Goal: Task Accomplishment & Management: Complete application form

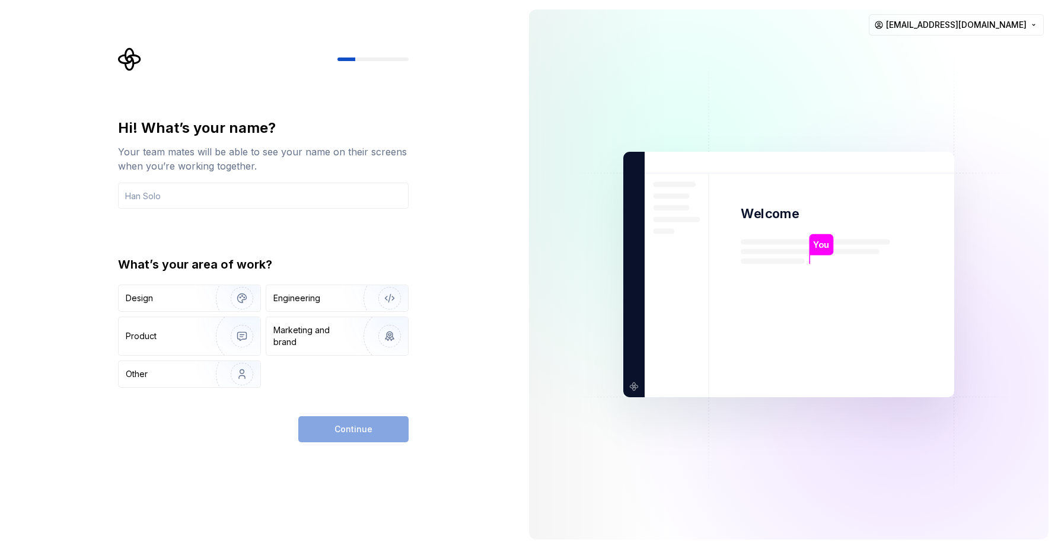
click at [92, 155] on div "Hi! What’s your name? Your team mates will be able to see your name on their sc…" at bounding box center [259, 274] width 519 height 549
click at [189, 183] on input "text" at bounding box center [263, 196] width 290 height 26
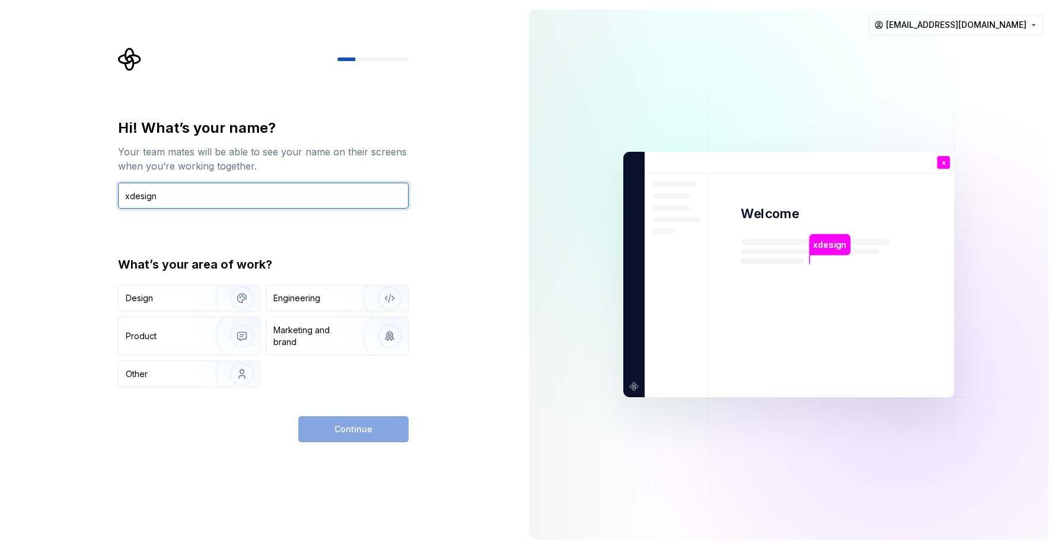
type input "xdesign"
click at [266, 237] on div "Hi! What’s your name? Your team mates will be able to see your name on their sc…" at bounding box center [263, 253] width 290 height 269
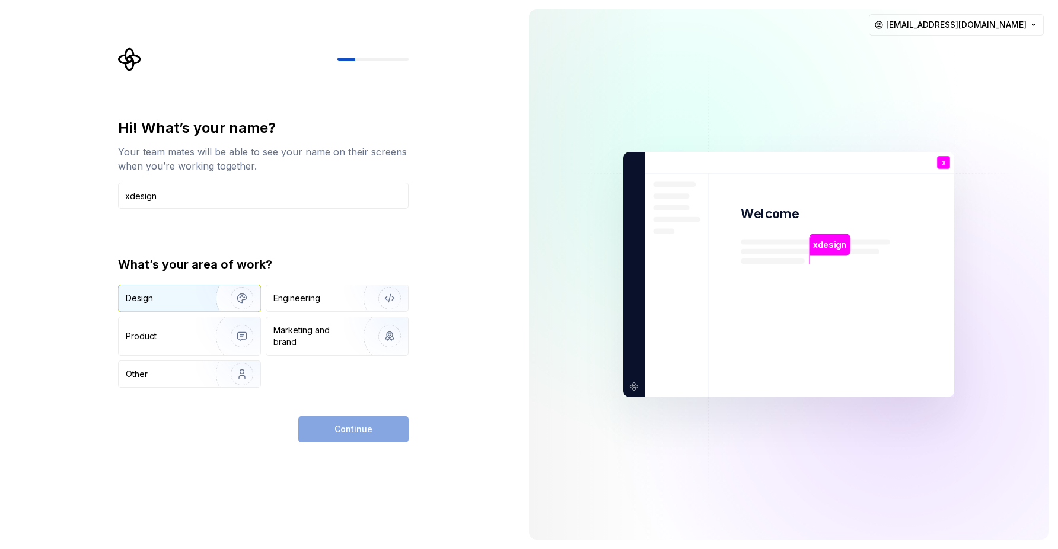
click at [222, 299] on img "button" at bounding box center [234, 297] width 76 height 79
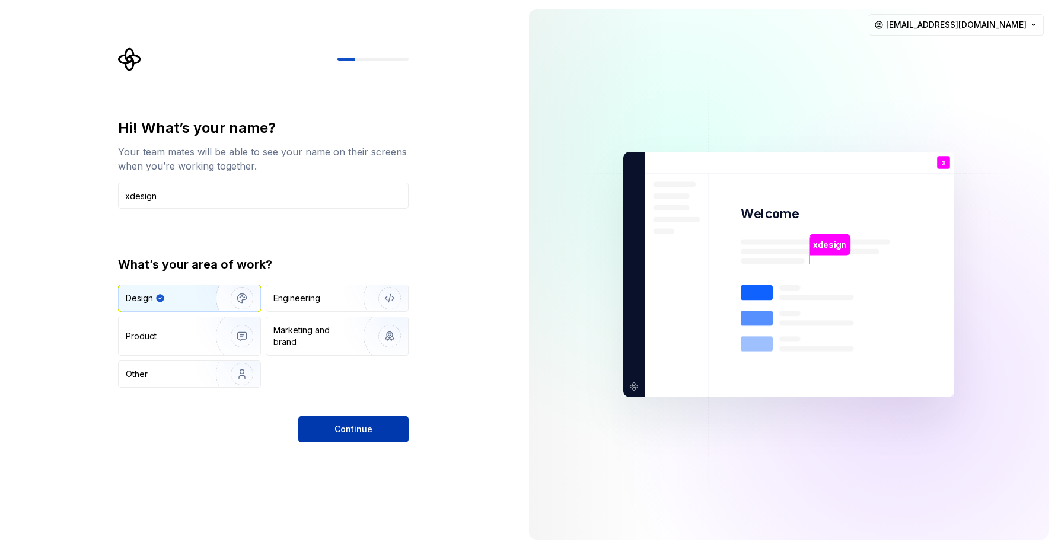
click at [366, 426] on span "Continue" at bounding box center [353, 429] width 38 height 12
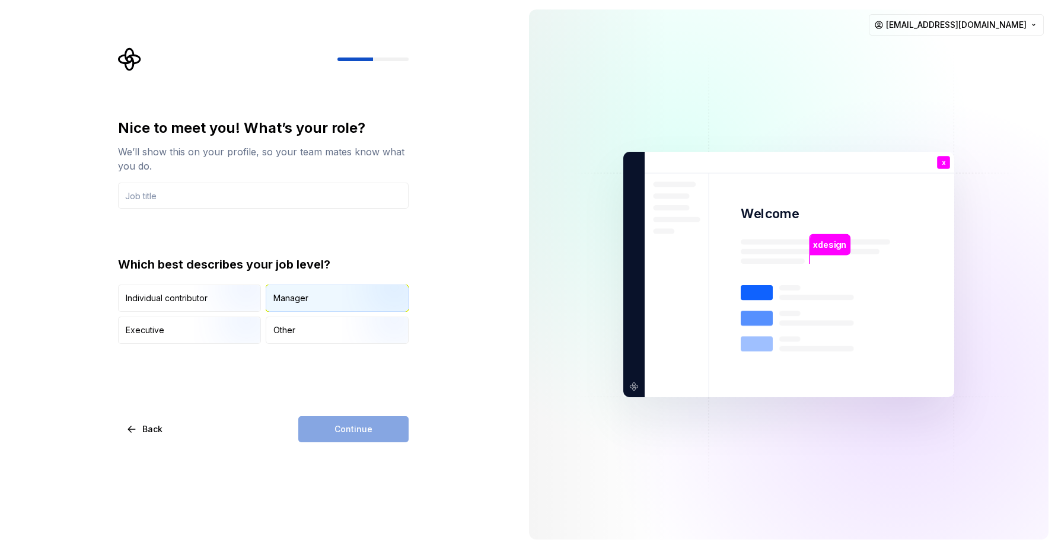
click at [290, 296] on div "Manager" at bounding box center [290, 298] width 35 height 12
click at [355, 435] on div "Continue" at bounding box center [353, 429] width 110 height 26
click at [216, 206] on input "text" at bounding box center [263, 196] width 290 height 26
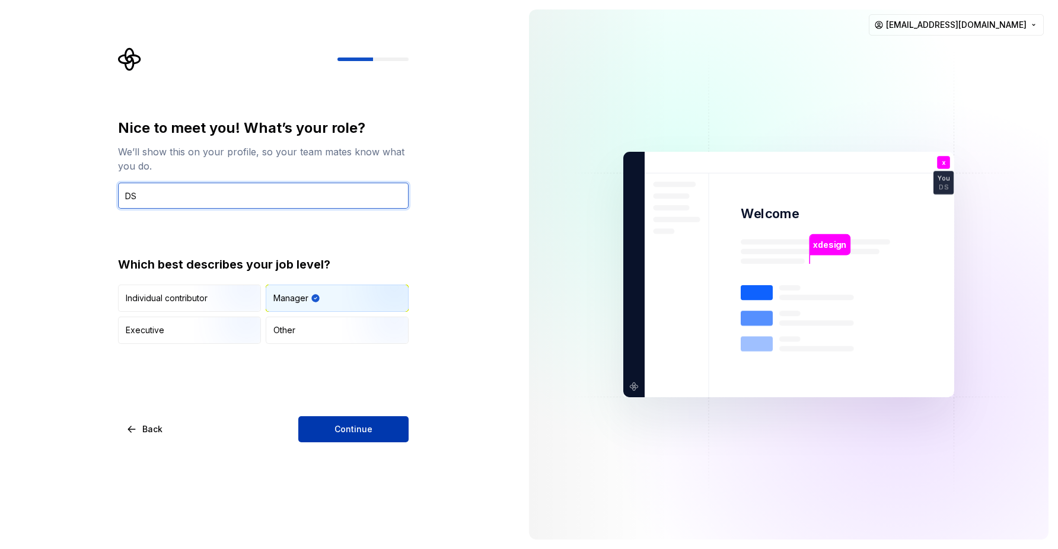
type input "DS"
click at [334, 432] on button "Continue" at bounding box center [353, 429] width 110 height 26
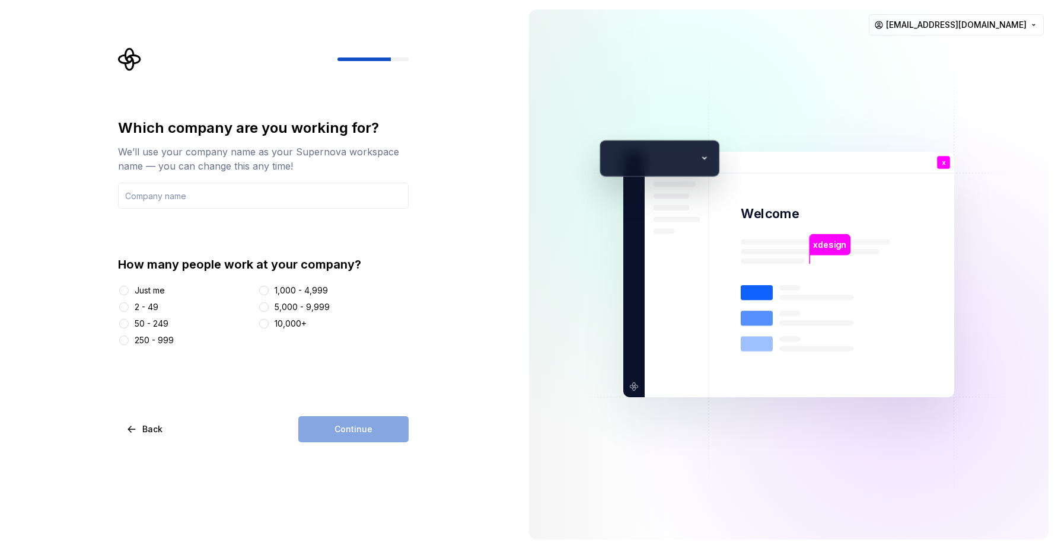
click at [330, 433] on div "Continue" at bounding box center [353, 429] width 110 height 26
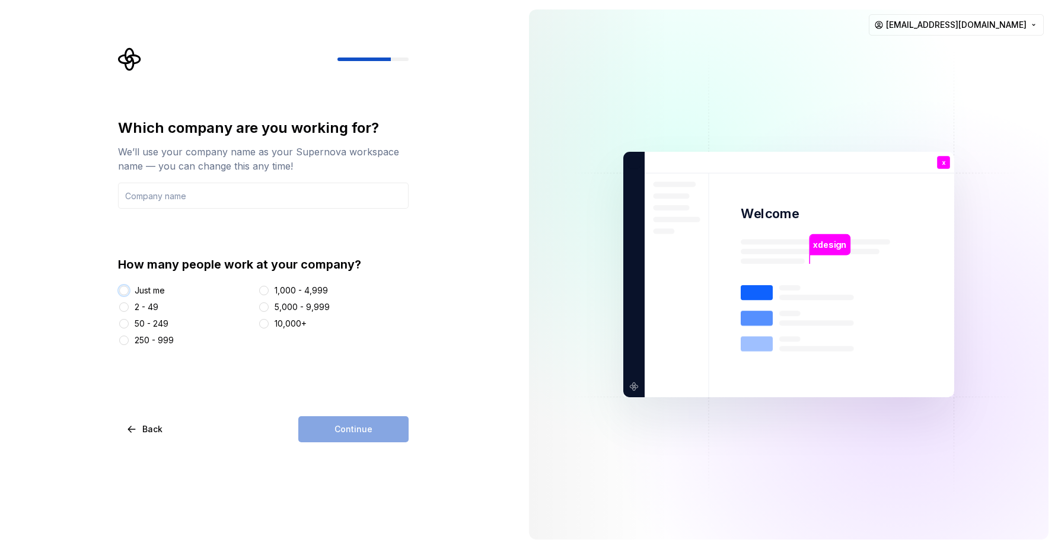
click at [124, 292] on button "Just me" at bounding box center [123, 290] width 9 height 9
click at [341, 414] on div "Which company are you working for? We’ll use your company name as your Supernov…" at bounding box center [263, 281] width 290 height 324
click at [299, 193] on input "text" at bounding box center [263, 196] width 290 height 26
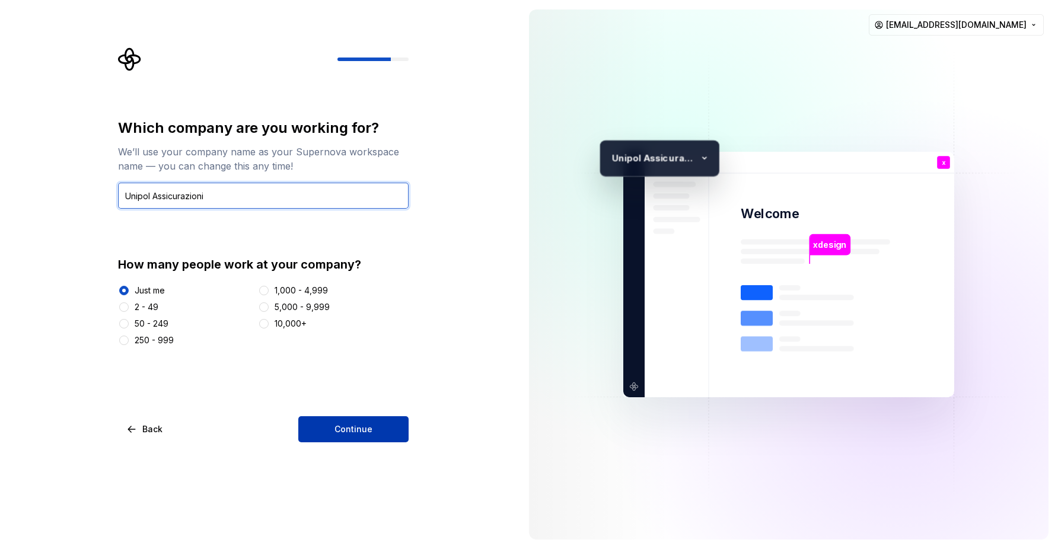
type input "Unipol Assicurazioni"
click at [371, 428] on span "Continue" at bounding box center [353, 429] width 38 height 12
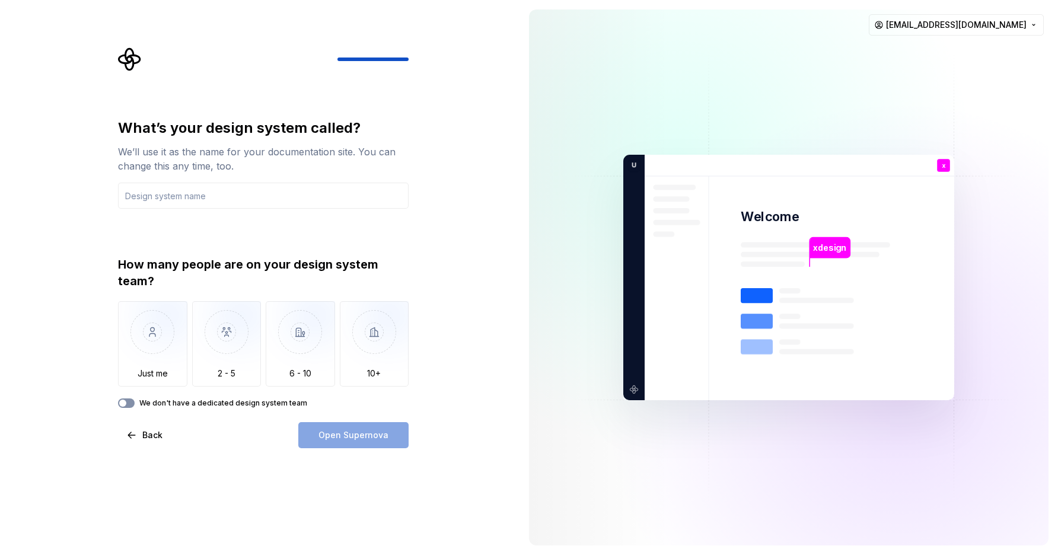
click at [130, 404] on button "We don't have a dedicated design system team" at bounding box center [126, 402] width 17 height 9
click at [237, 196] on input "text" at bounding box center [263, 196] width 290 height 26
click at [338, 444] on div "Open Supernova" at bounding box center [353, 435] width 110 height 26
click at [221, 186] on input "text" at bounding box center [263, 196] width 290 height 26
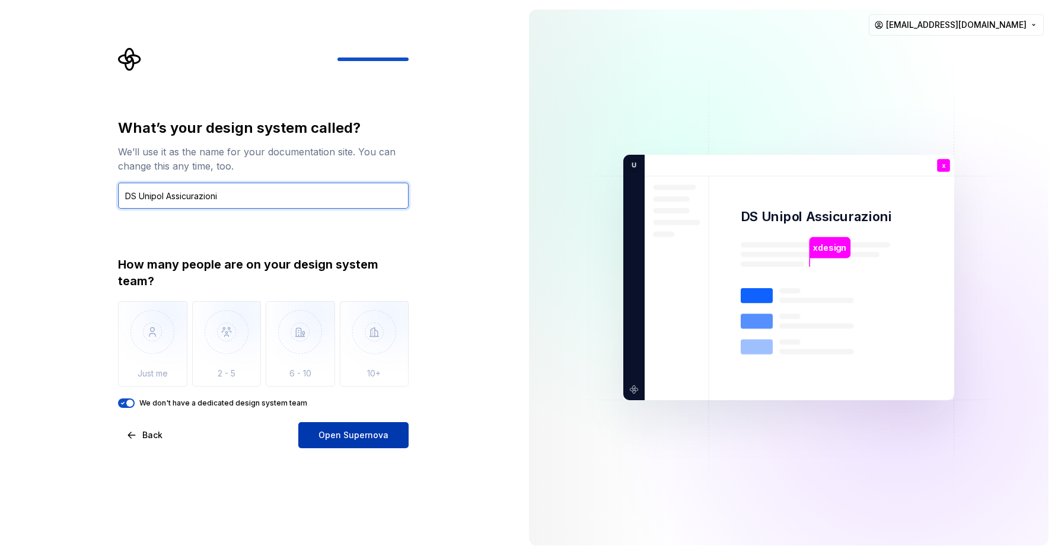
type input "DS Unipol Assicurazioni"
click at [362, 436] on span "Open Supernova" at bounding box center [353, 435] width 70 height 12
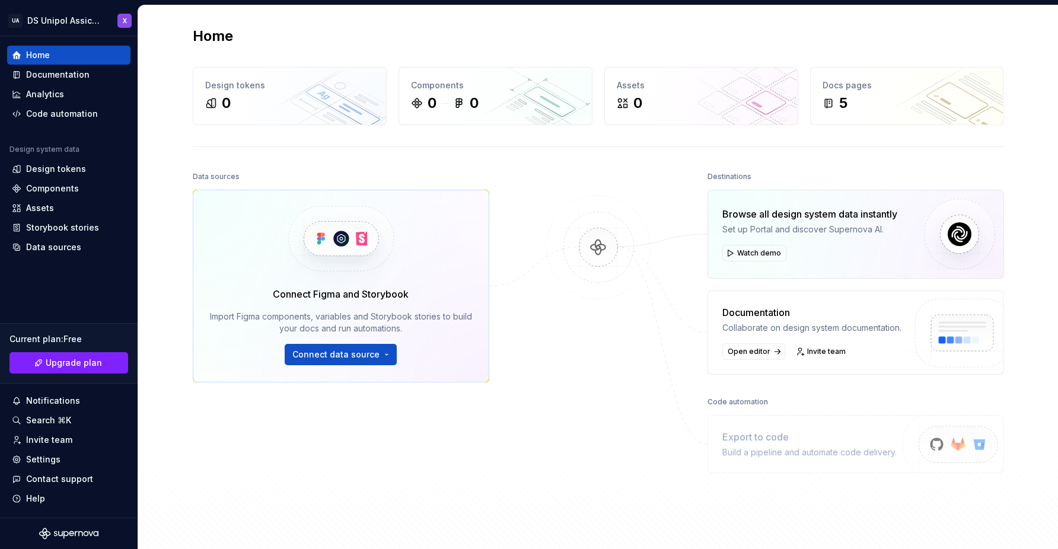
click at [139, 82] on div "Home Design tokens 0 Components 0 0 Assets 0 Docs pages 5 Data sources Connect …" at bounding box center [598, 286] width 920 height 562
click at [87, 366] on span "Upgrade plan" at bounding box center [74, 363] width 56 height 12
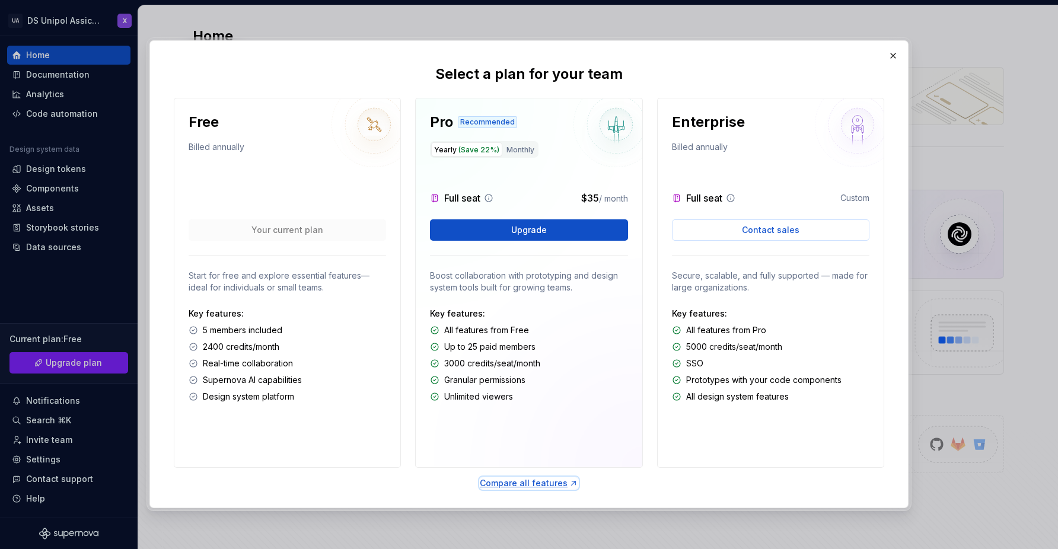
click at [522, 484] on div "Compare all features" at bounding box center [529, 483] width 98 height 12
click at [894, 56] on button "button" at bounding box center [893, 55] width 17 height 17
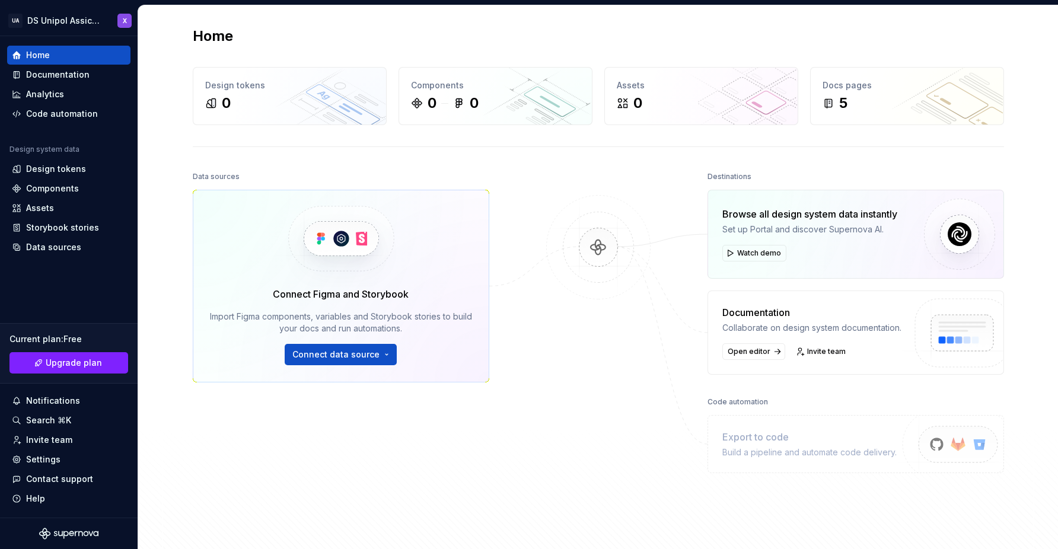
click at [614, 190] on div at bounding box center [598, 333] width 119 height 330
click at [72, 93] on div "Analytics" at bounding box center [69, 94] width 114 height 12
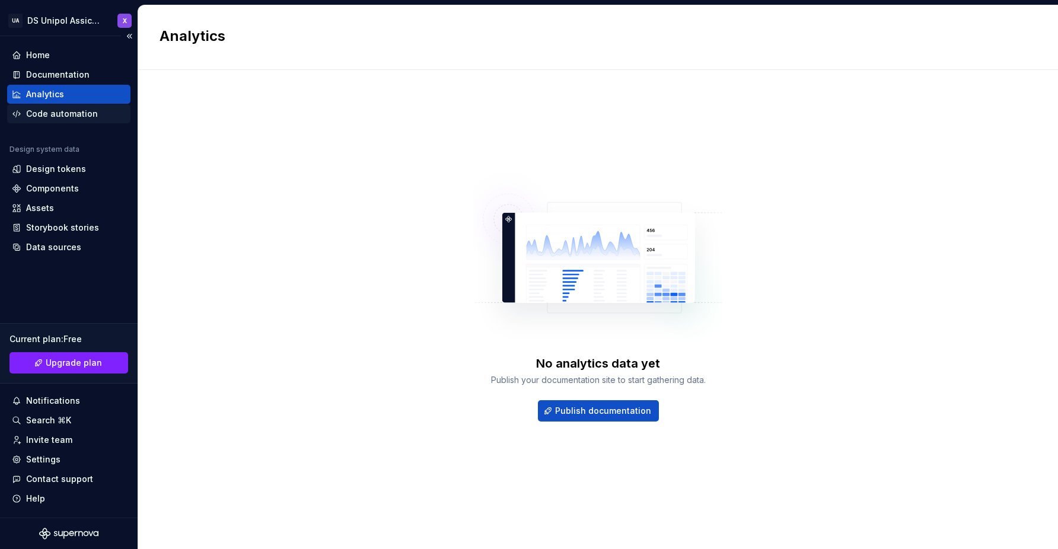
click at [66, 113] on div "Code automation" at bounding box center [62, 114] width 72 height 12
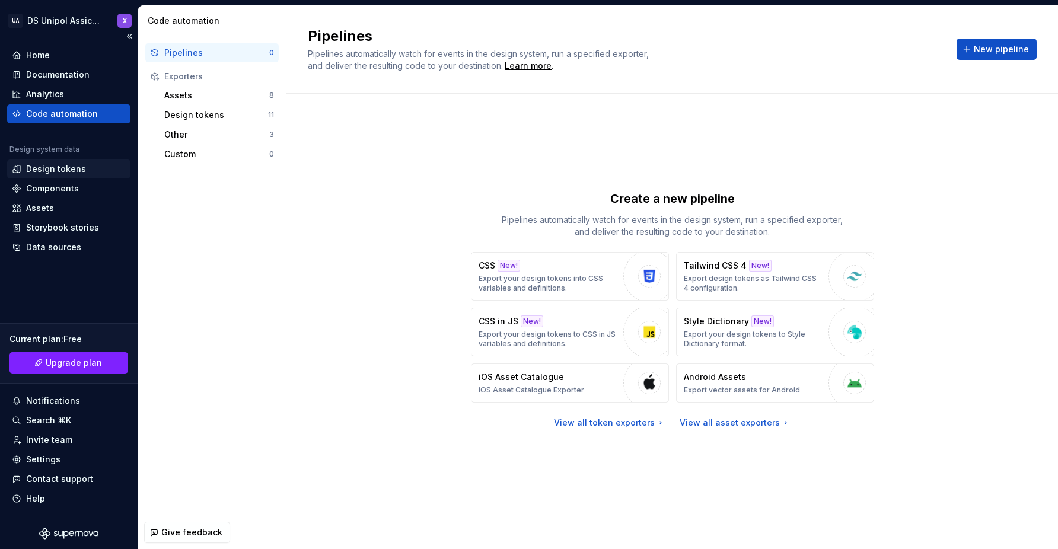
click at [76, 164] on div "Design tokens" at bounding box center [56, 169] width 60 height 12
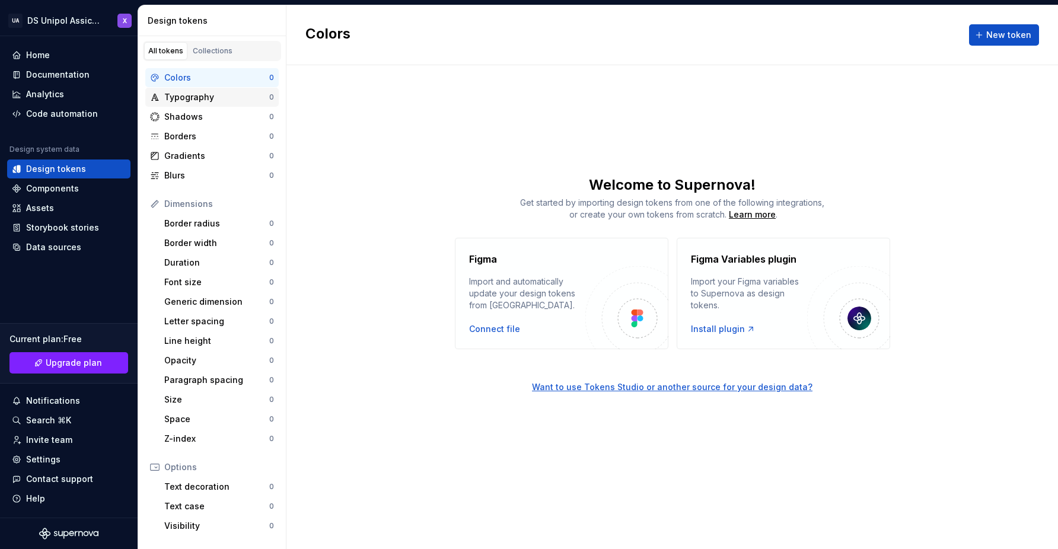
click at [190, 97] on div "Typography" at bounding box center [216, 97] width 105 height 12
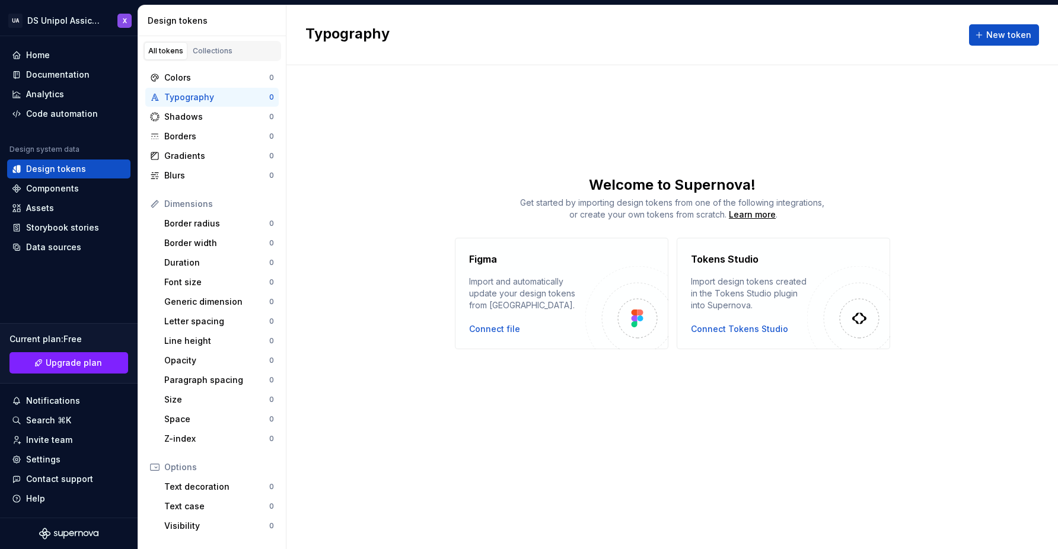
click at [213, 61] on div "Colors 0 Typography 0 Shadows 0 Borders 0 Gradients 0 Blurs 0 Dimensions Border…" at bounding box center [212, 355] width 148 height 588
click at [220, 52] on div "Collections" at bounding box center [213, 50] width 40 height 9
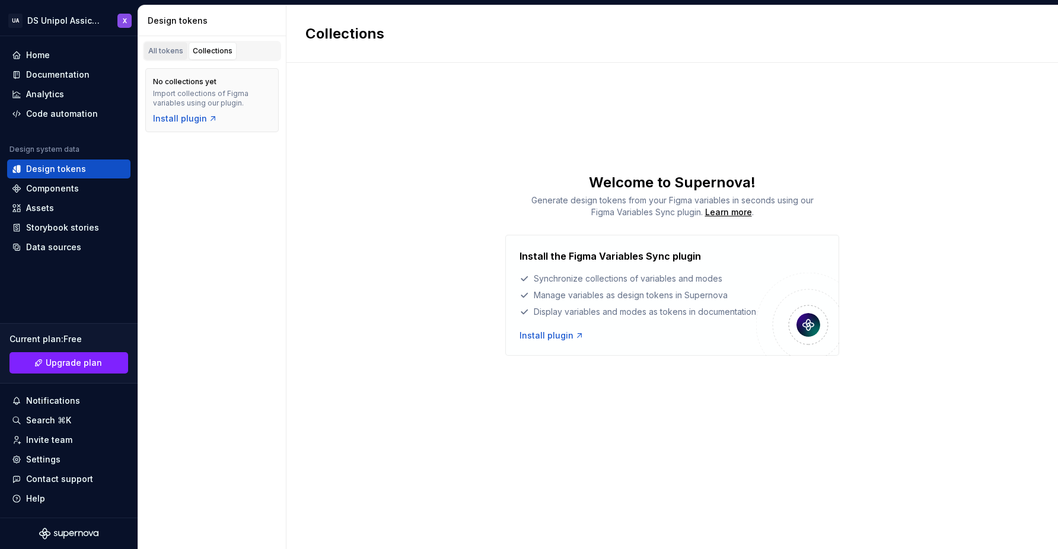
click at [163, 50] on div "All tokens" at bounding box center [165, 50] width 35 height 9
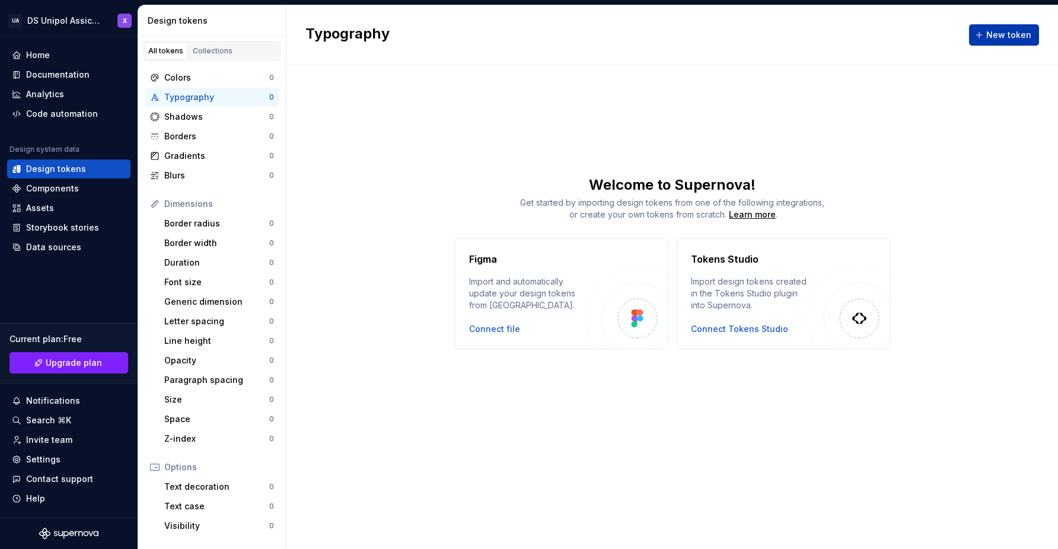
click at [1010, 36] on span "New token" at bounding box center [1008, 35] width 45 height 12
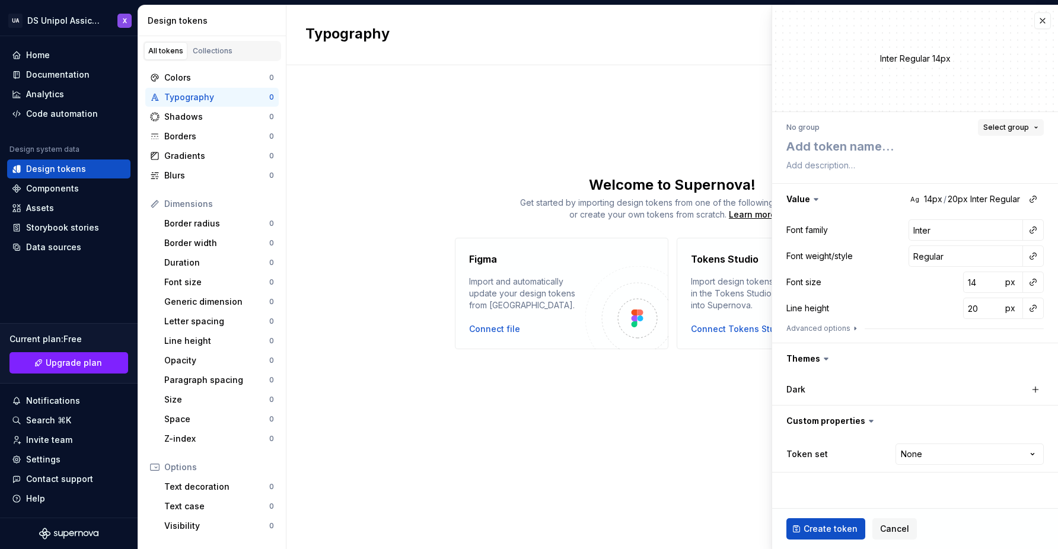
click at [1019, 122] on button "Select group" at bounding box center [1011, 127] width 66 height 17
click at [814, 197] on icon at bounding box center [816, 199] width 12 height 12
click at [812, 196] on icon at bounding box center [816, 199] width 12 height 12
click at [814, 201] on icon at bounding box center [816, 199] width 12 height 12
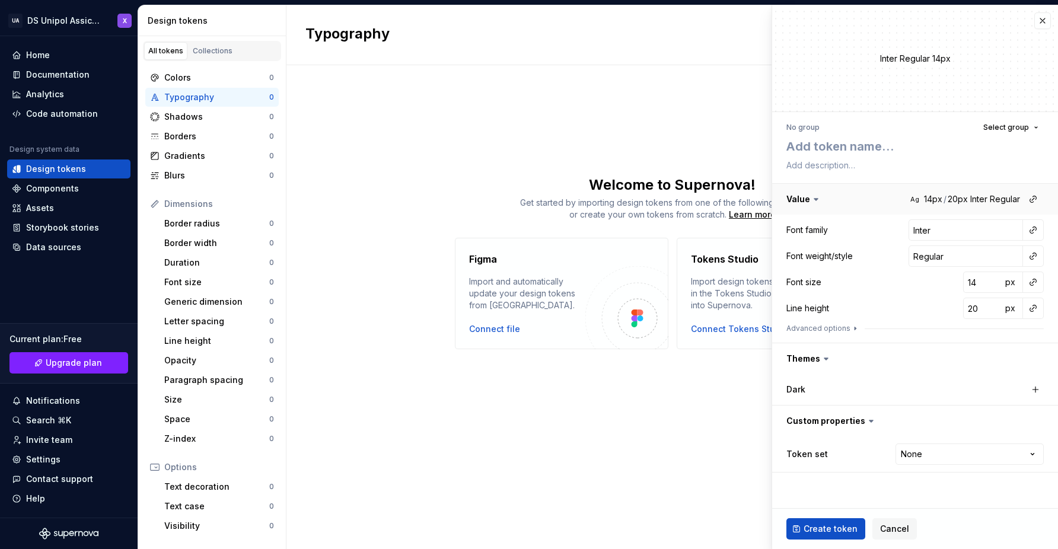
click at [794, 199] on button "button" at bounding box center [915, 199] width 286 height 31
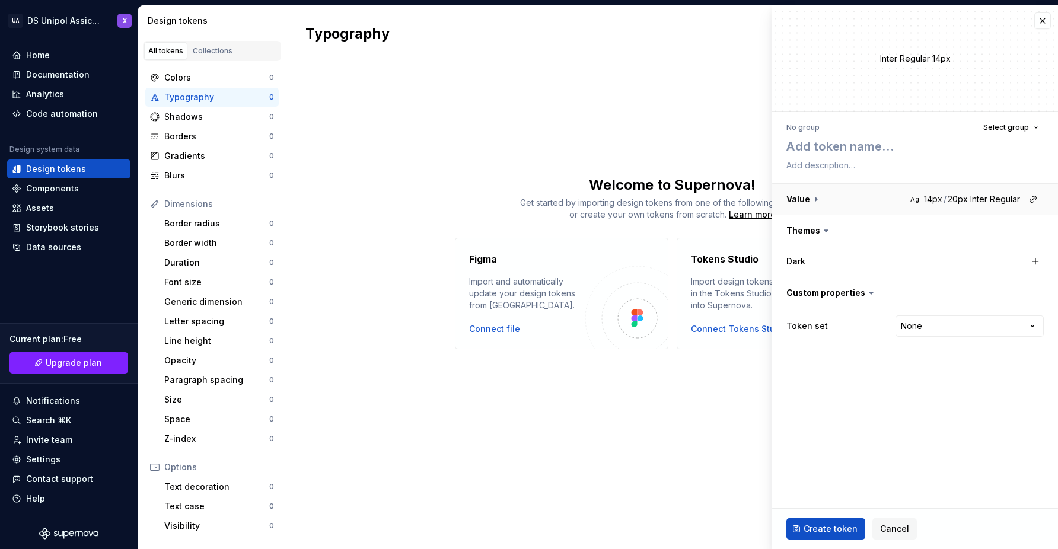
click at [794, 199] on button "button" at bounding box center [915, 199] width 286 height 31
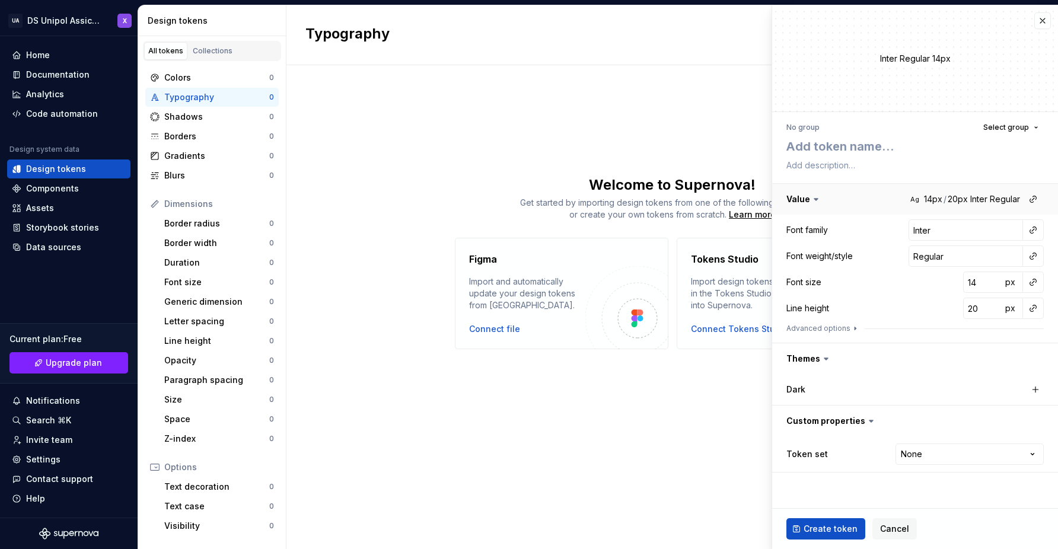
click at [932, 201] on button "button" at bounding box center [915, 199] width 286 height 31
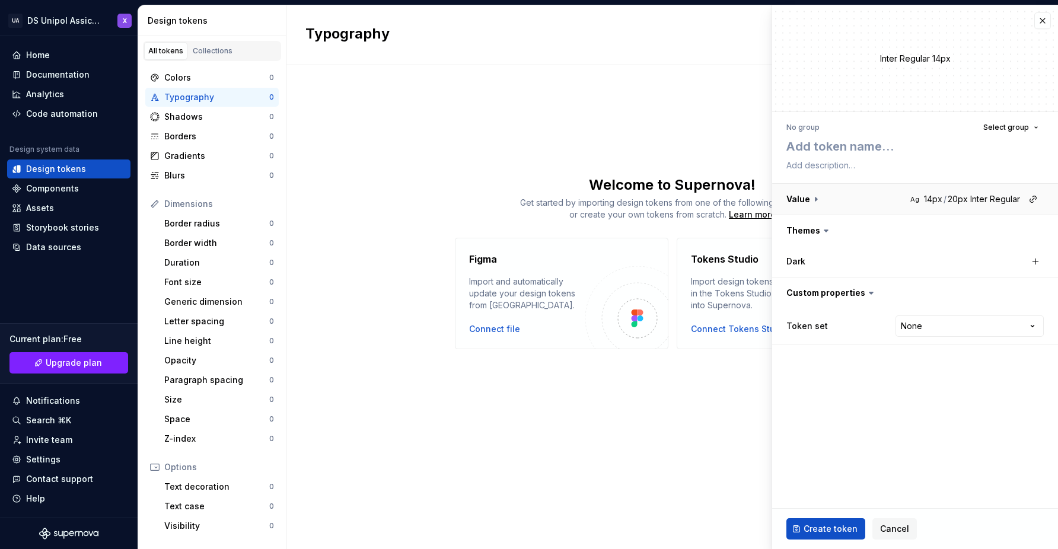
click at [932, 201] on button "button" at bounding box center [915, 199] width 286 height 31
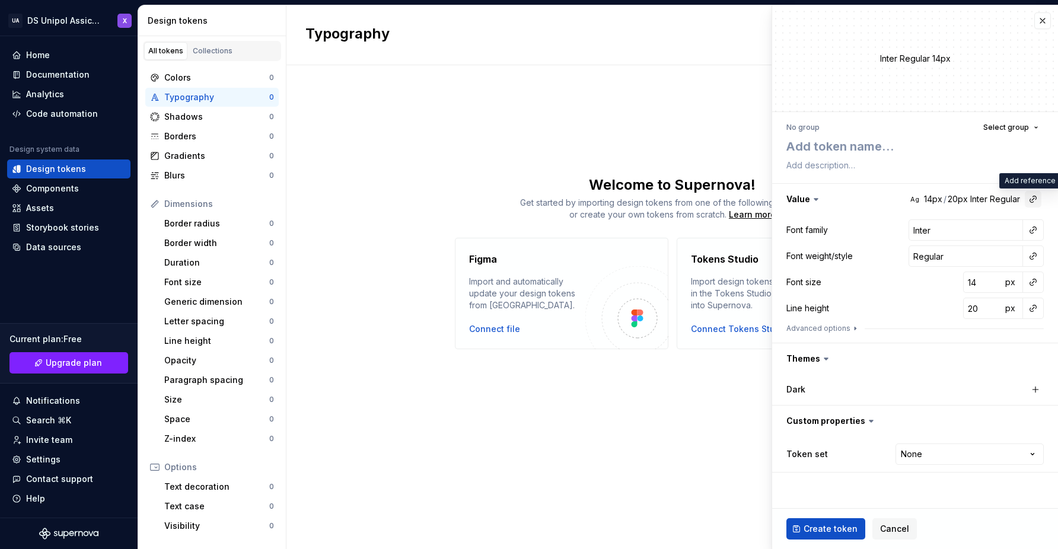
click at [1032, 200] on button "button" at bounding box center [1032, 199] width 17 height 17
click at [624, 111] on html "UA DS Unipol Assicurazioni X Home Documentation Analytics Code automation Desig…" at bounding box center [529, 274] width 1058 height 549
click at [1045, 22] on button "button" at bounding box center [1042, 20] width 17 height 17
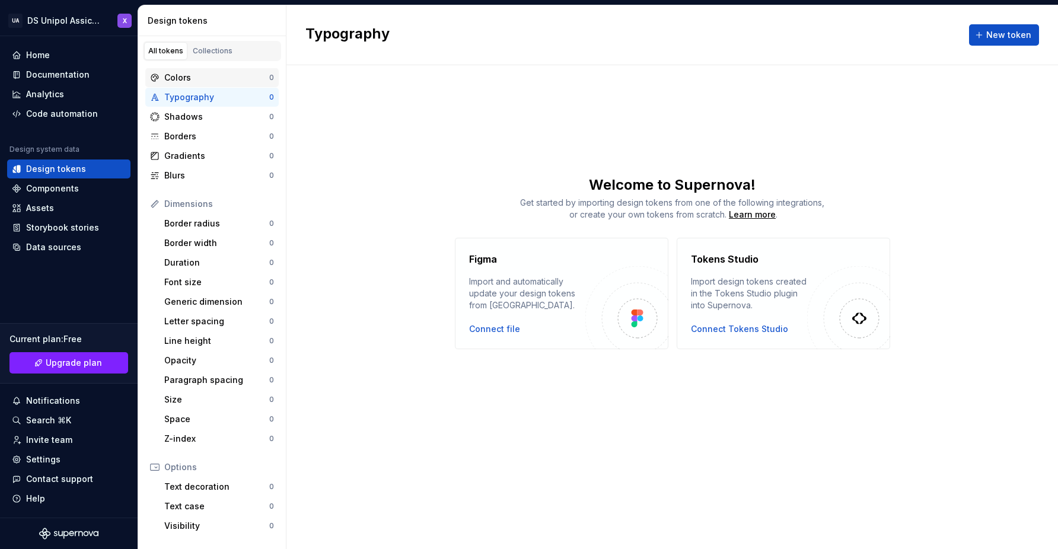
click at [191, 85] on div "Colors 0" at bounding box center [211, 77] width 133 height 19
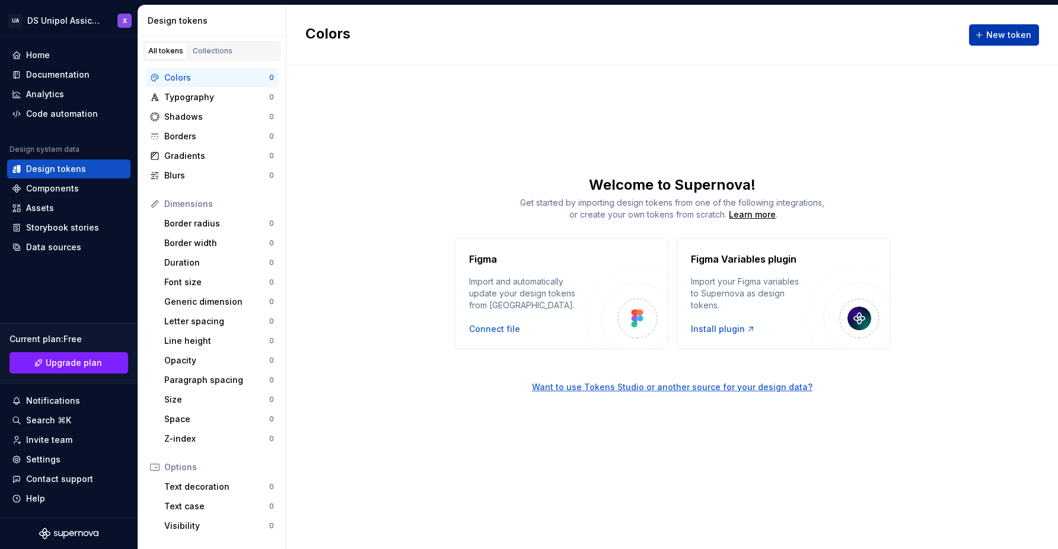
click at [1003, 43] on button "New token" at bounding box center [1004, 34] width 70 height 21
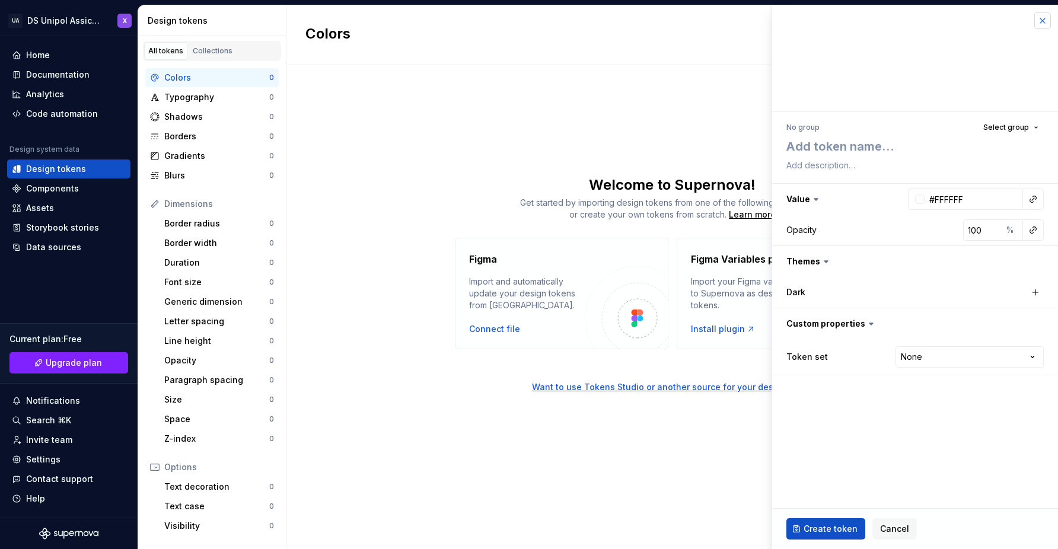
click at [1043, 18] on button "button" at bounding box center [1042, 20] width 17 height 17
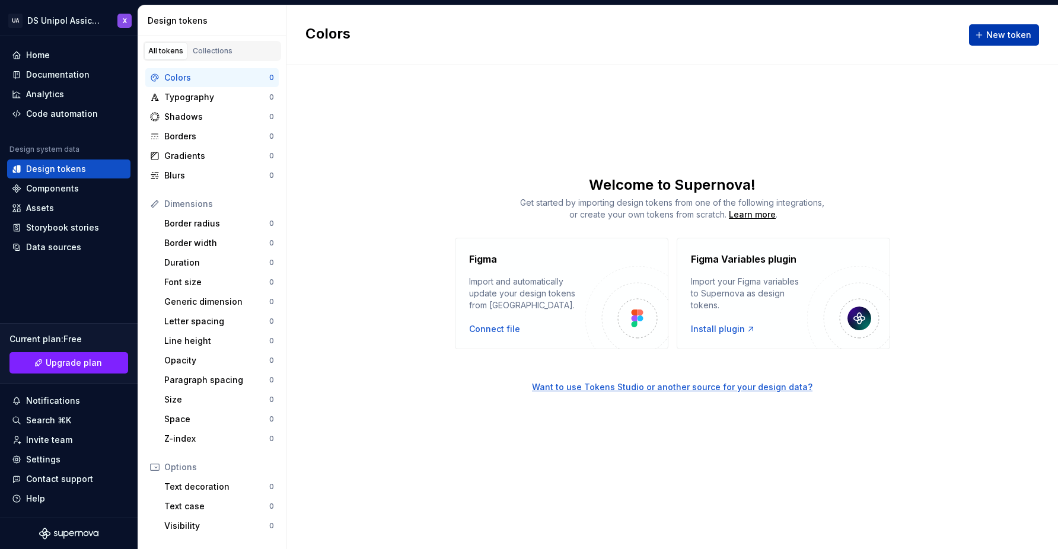
click at [1008, 37] on span "New token" at bounding box center [1008, 35] width 45 height 12
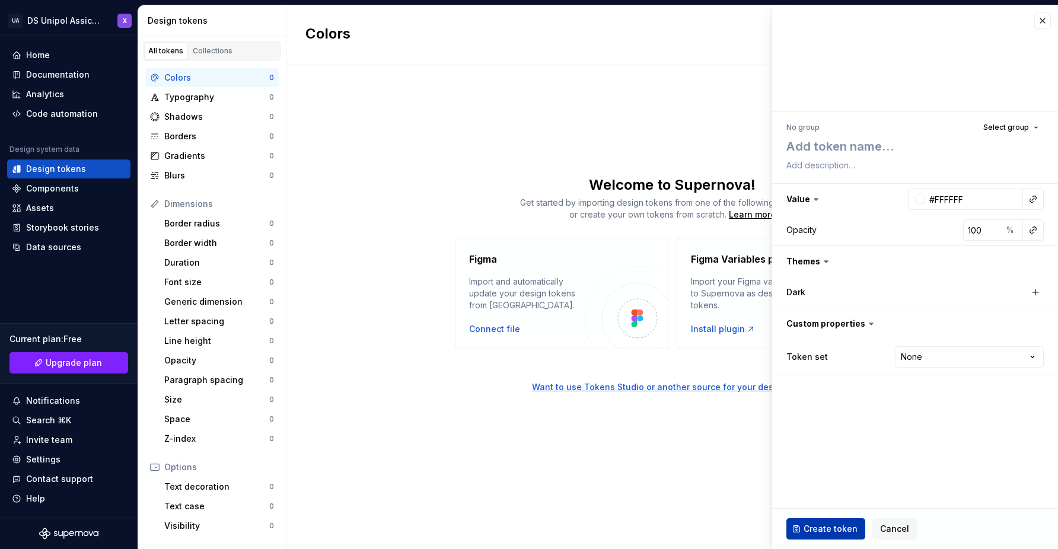
click at [827, 519] on button "Create token" at bounding box center [825, 528] width 79 height 21
type textarea "*"
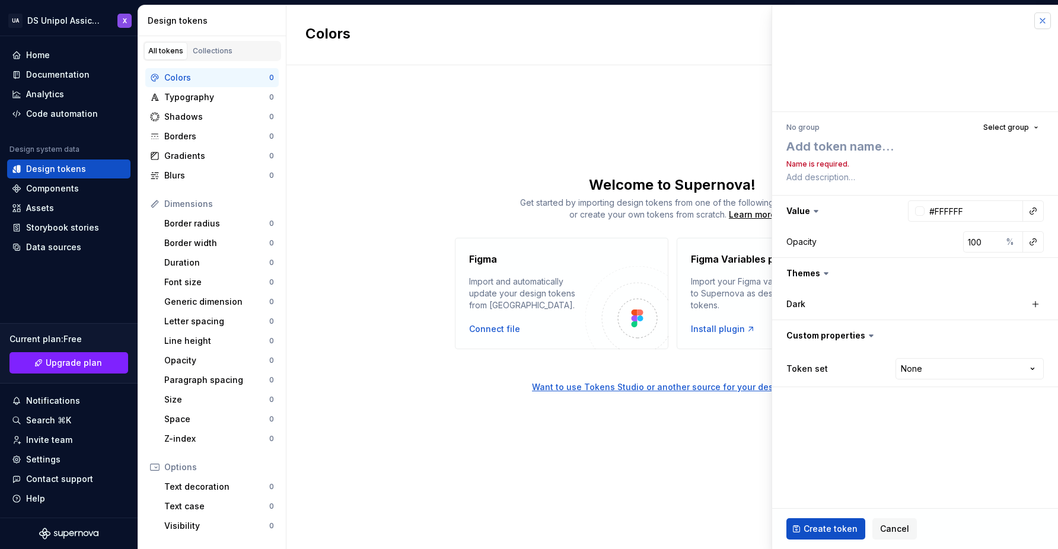
click at [1045, 28] on button "button" at bounding box center [1042, 20] width 17 height 17
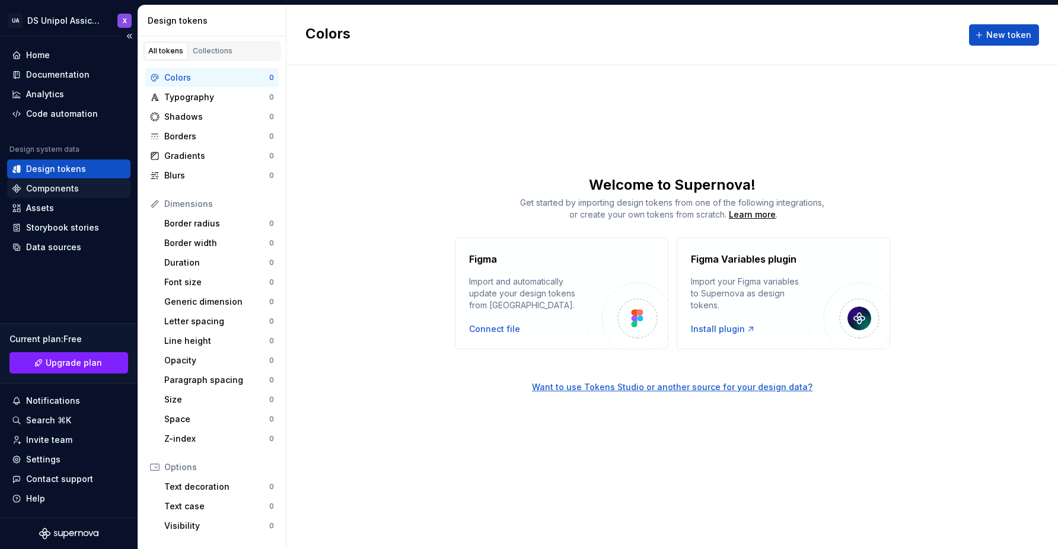
click at [55, 188] on div "Components" at bounding box center [52, 189] width 53 height 12
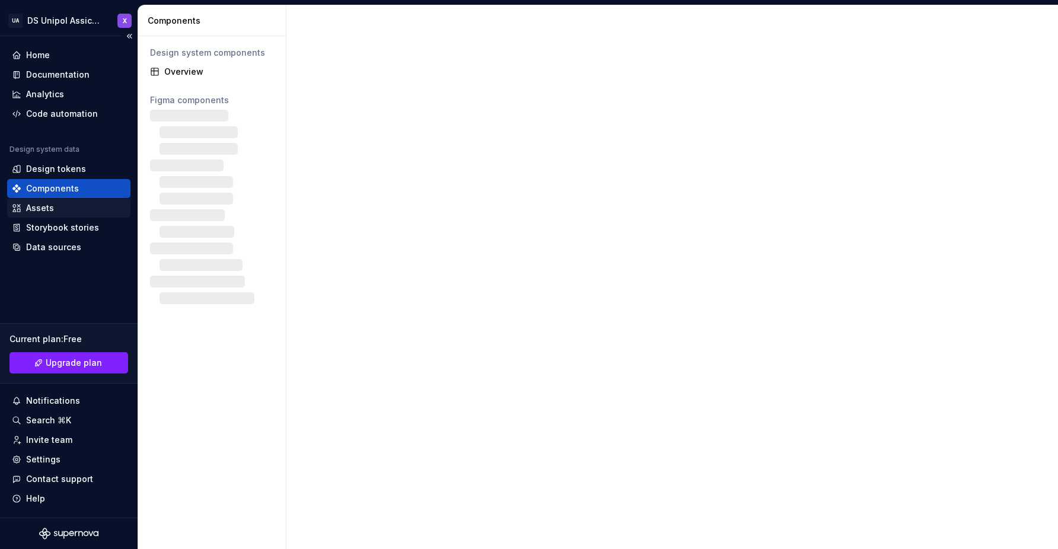
click at [55, 208] on div "Assets" at bounding box center [69, 208] width 114 height 12
click at [60, 231] on div "Storybook stories" at bounding box center [62, 228] width 73 height 12
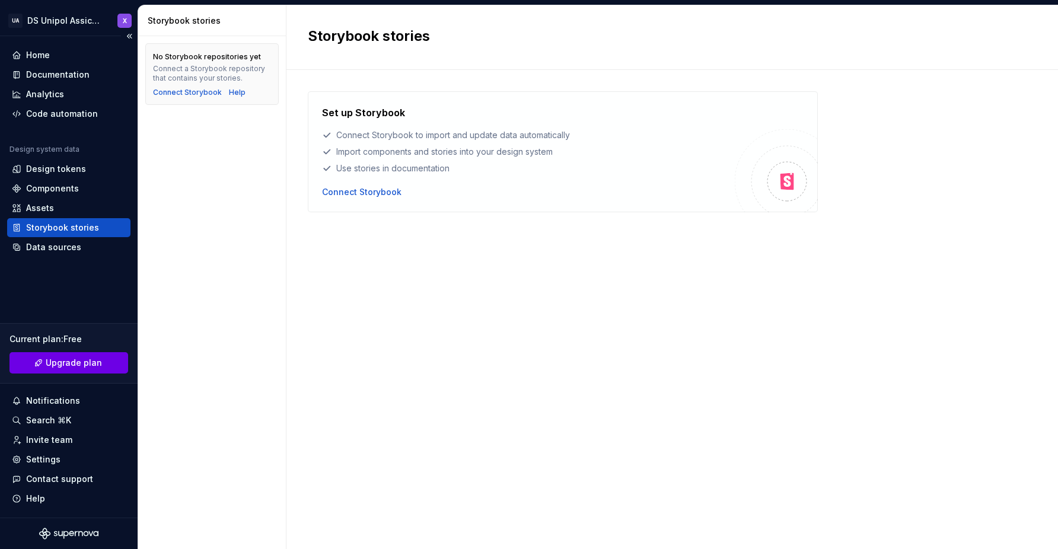
click at [79, 367] on span "Upgrade plan" at bounding box center [74, 363] width 56 height 12
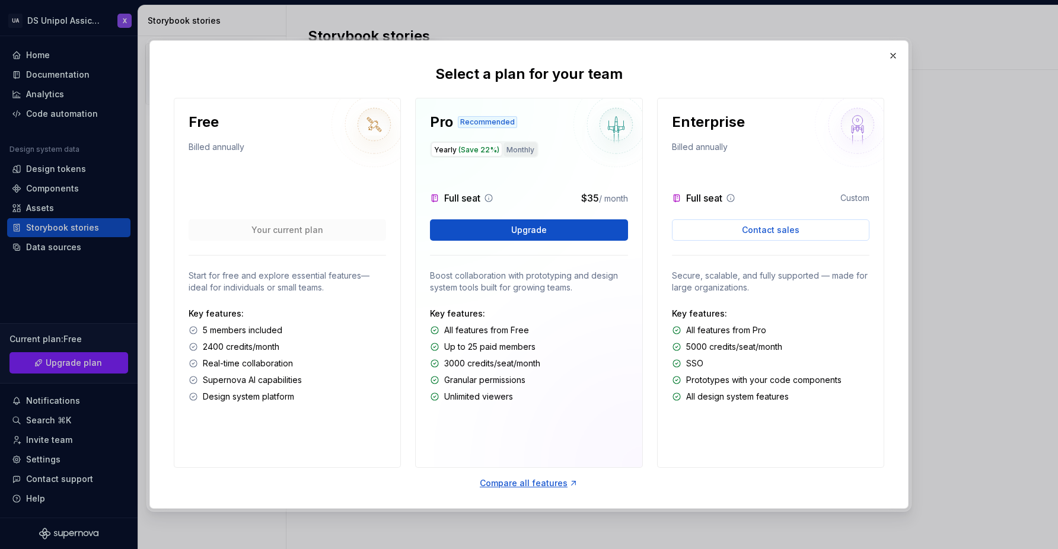
click at [522, 149] on button "Monthly" at bounding box center [520, 149] width 34 height 14
click at [467, 148] on span "(Save 22%)" at bounding box center [478, 149] width 41 height 9
click at [893, 53] on button "button" at bounding box center [893, 55] width 17 height 17
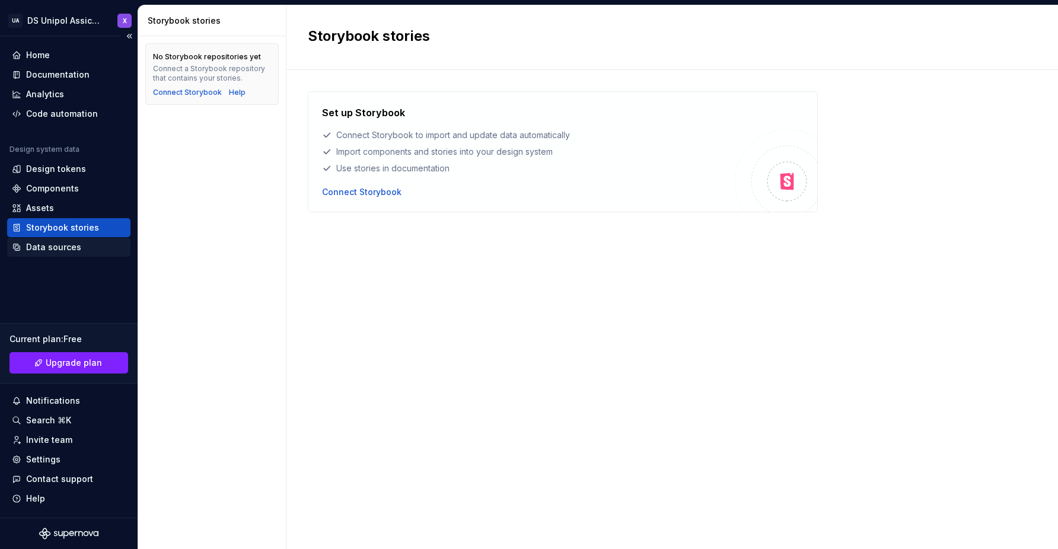
click at [72, 250] on div "Data sources" at bounding box center [53, 247] width 55 height 12
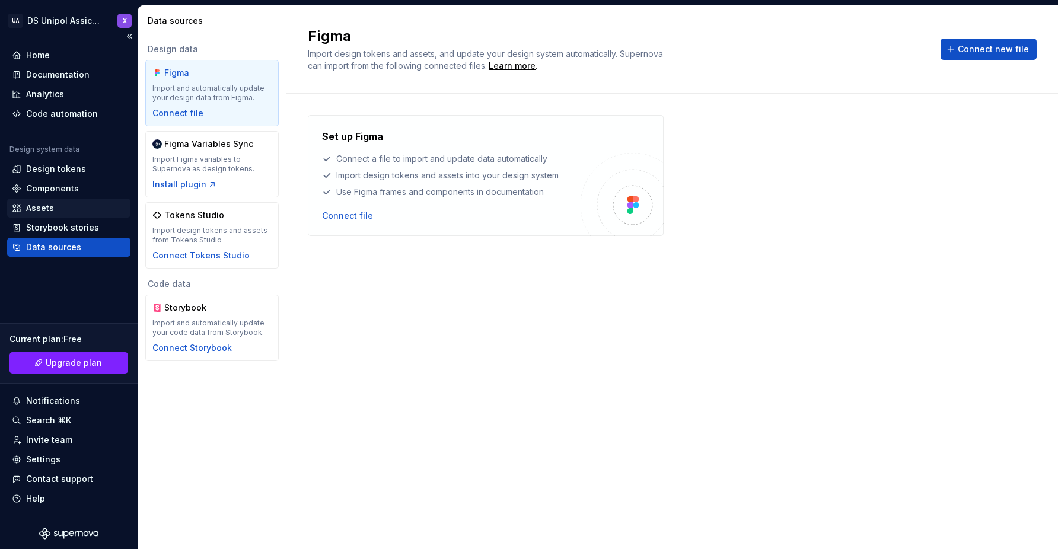
click at [68, 207] on div "Assets" at bounding box center [69, 208] width 114 height 12
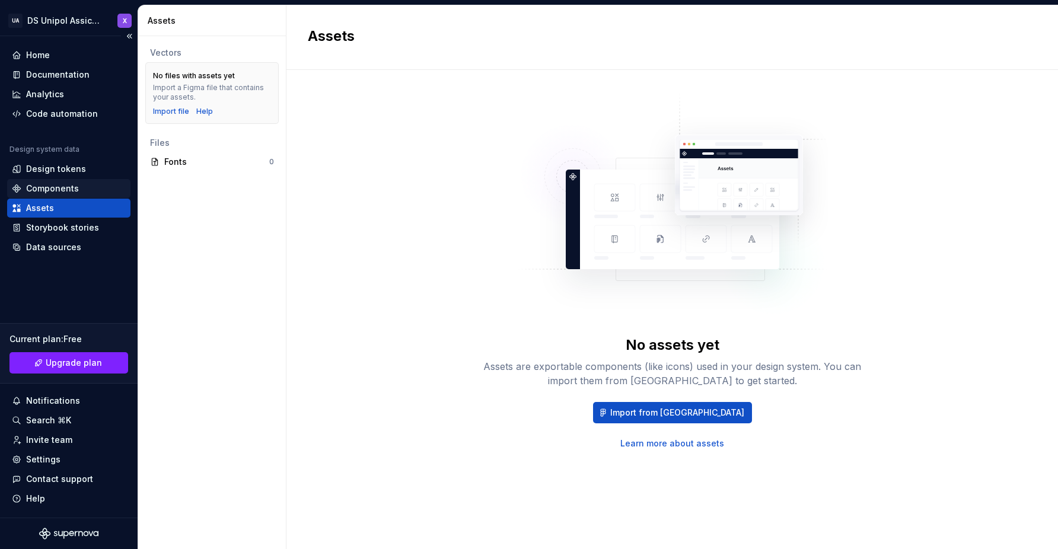
click at [78, 187] on div "Components" at bounding box center [69, 189] width 114 height 12
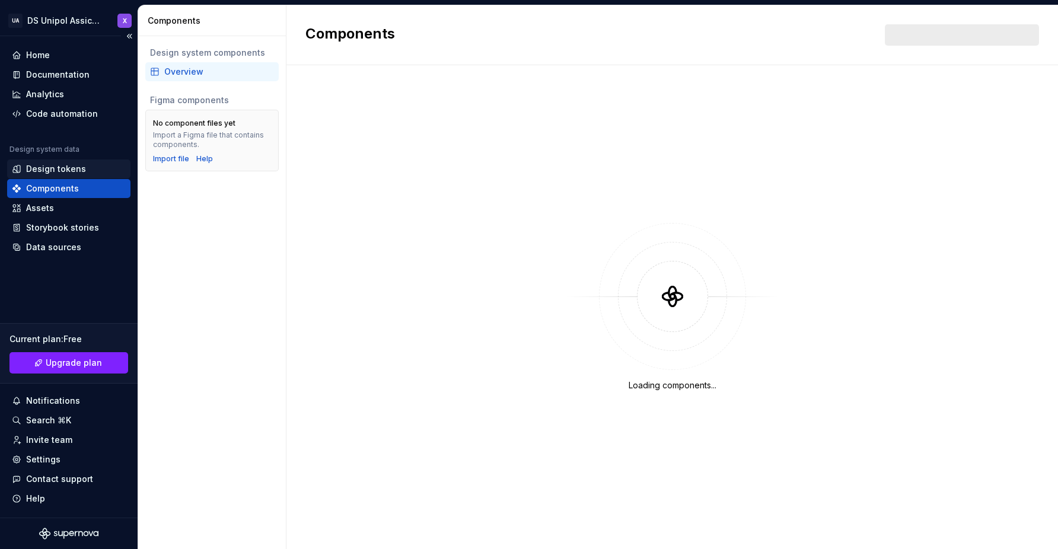
click at [70, 170] on div "Design tokens" at bounding box center [56, 169] width 60 height 12
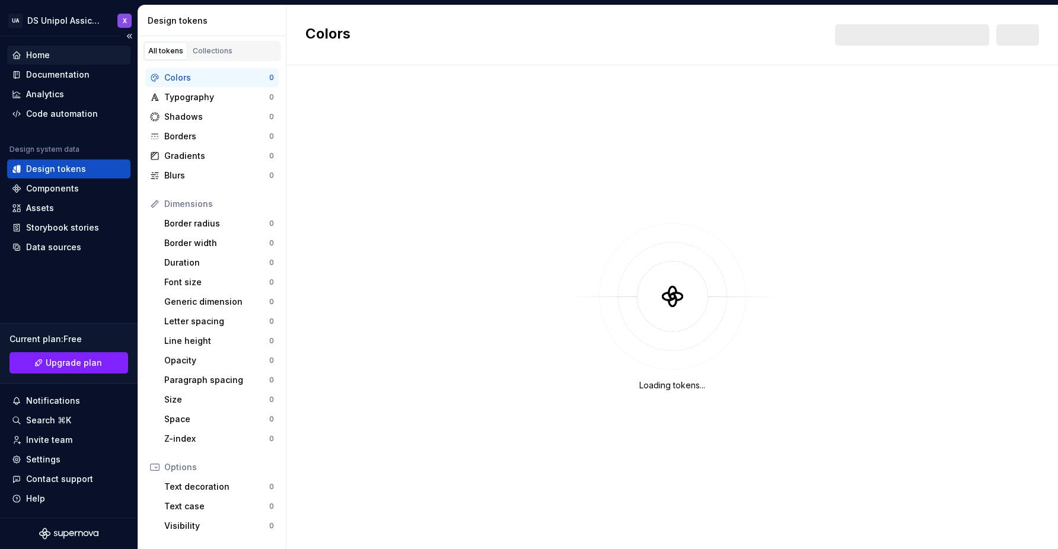
click at [40, 58] on div "Home" at bounding box center [38, 55] width 24 height 12
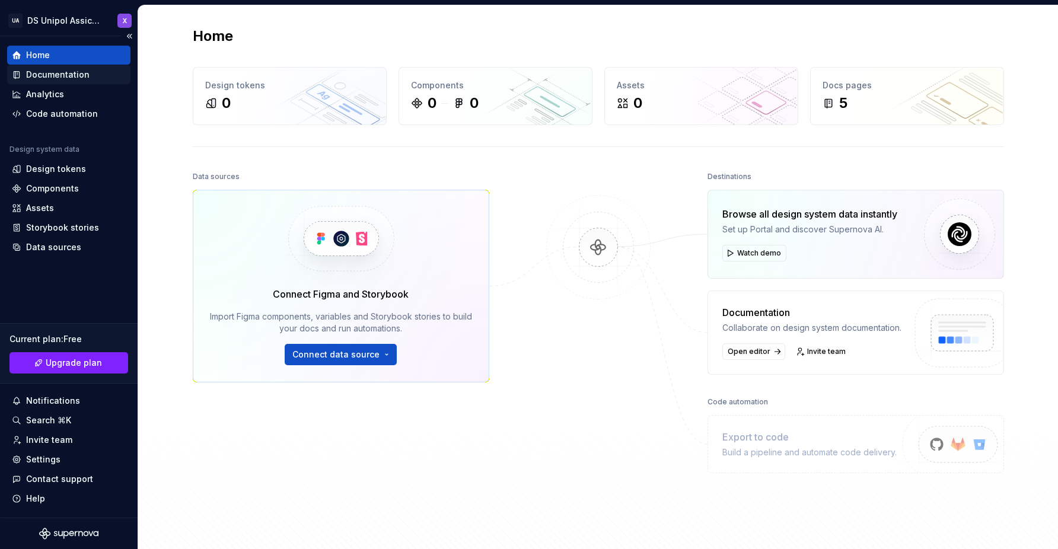
click at [48, 77] on div "Documentation" at bounding box center [57, 75] width 63 height 12
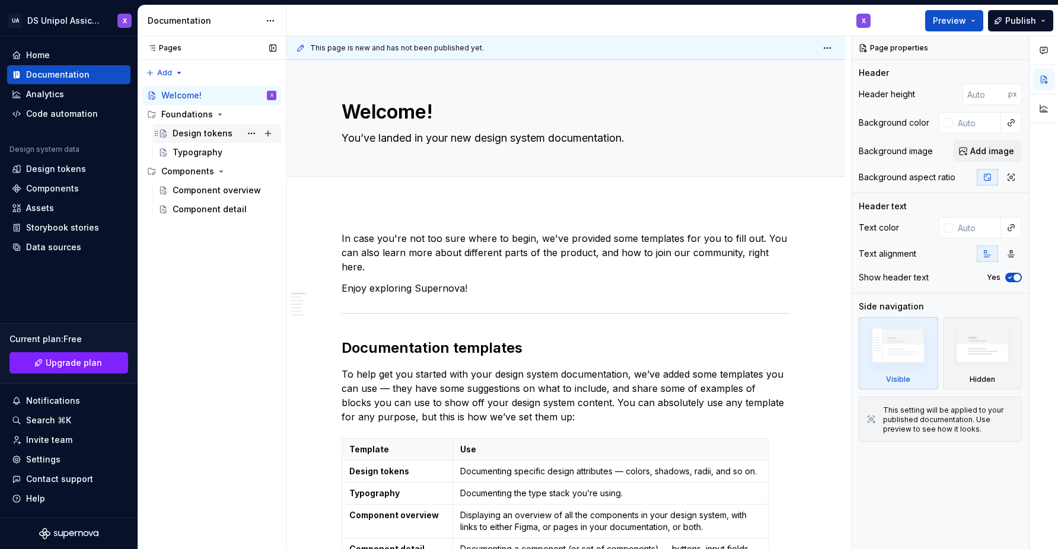
click at [192, 135] on div "Design tokens" at bounding box center [203, 133] width 60 height 12
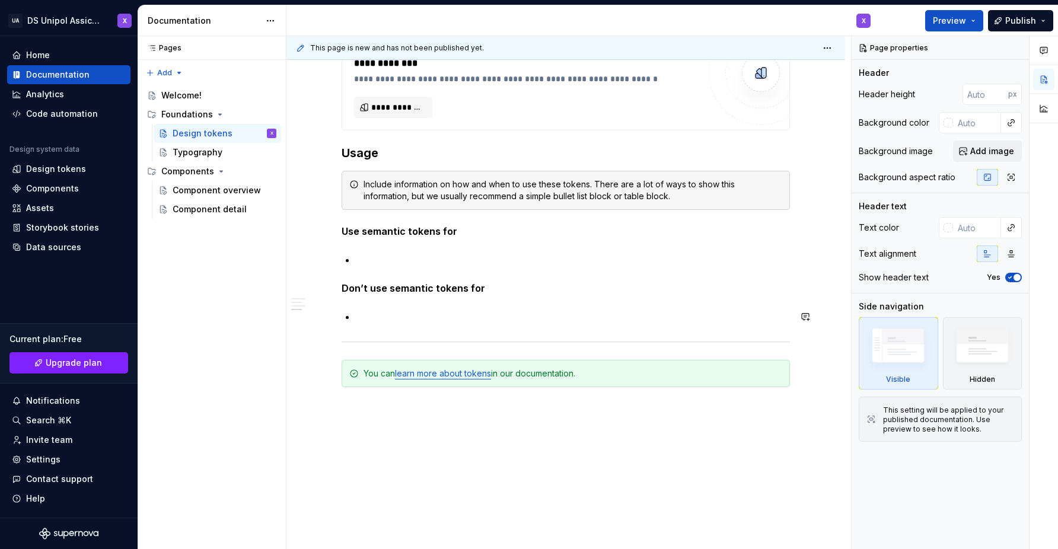
scroll to position [895, 0]
click at [465, 376] on link "learn more about tokens" at bounding box center [443, 373] width 96 height 10
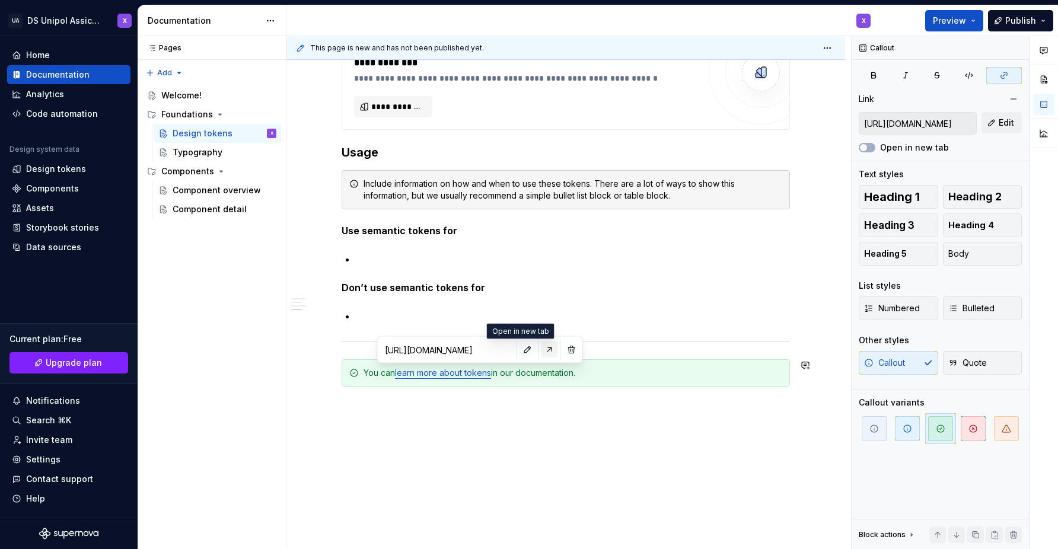
click at [541, 349] on button "button" at bounding box center [549, 349] width 17 height 17
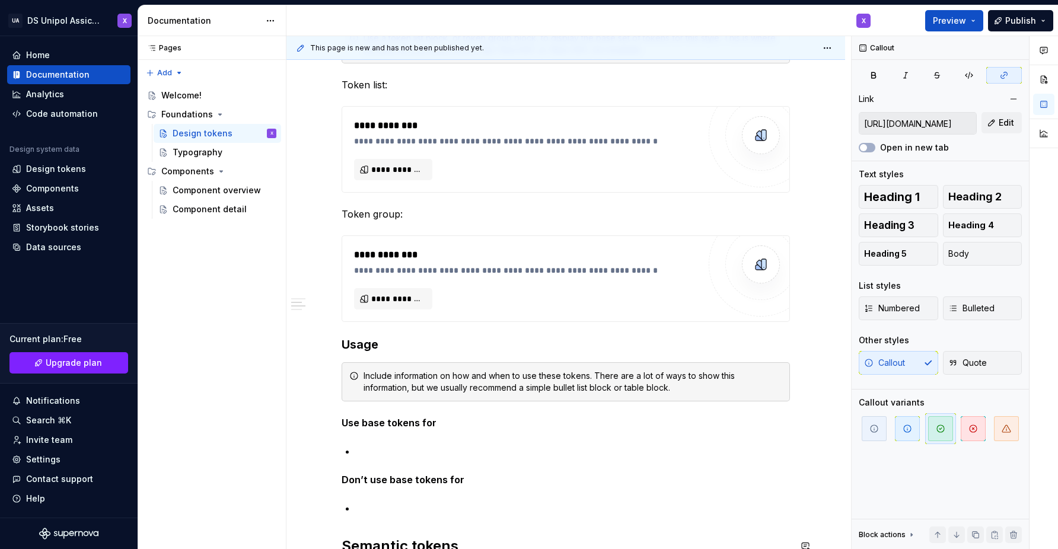
scroll to position [0, 0]
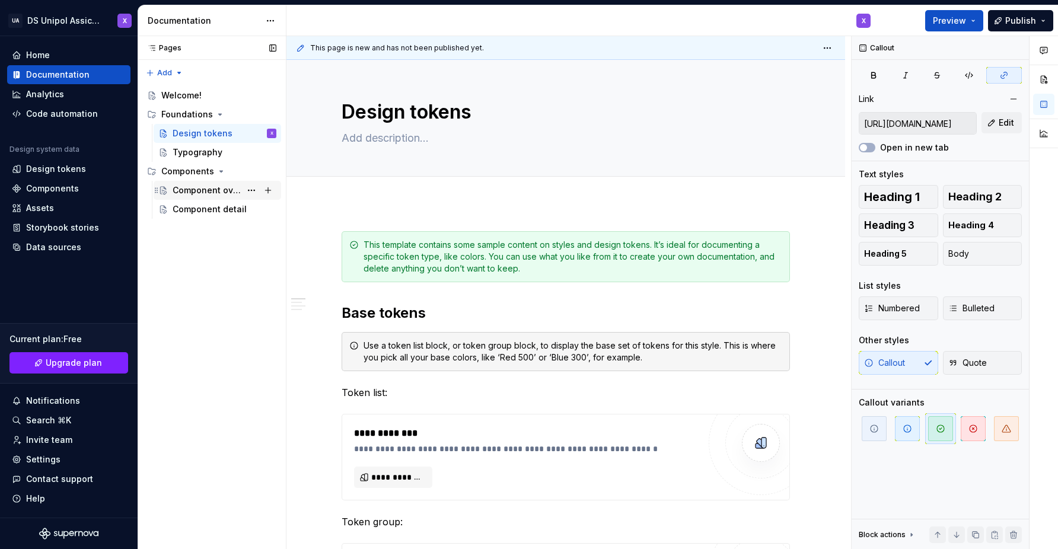
click at [211, 191] on div "Component overview" at bounding box center [207, 190] width 68 height 12
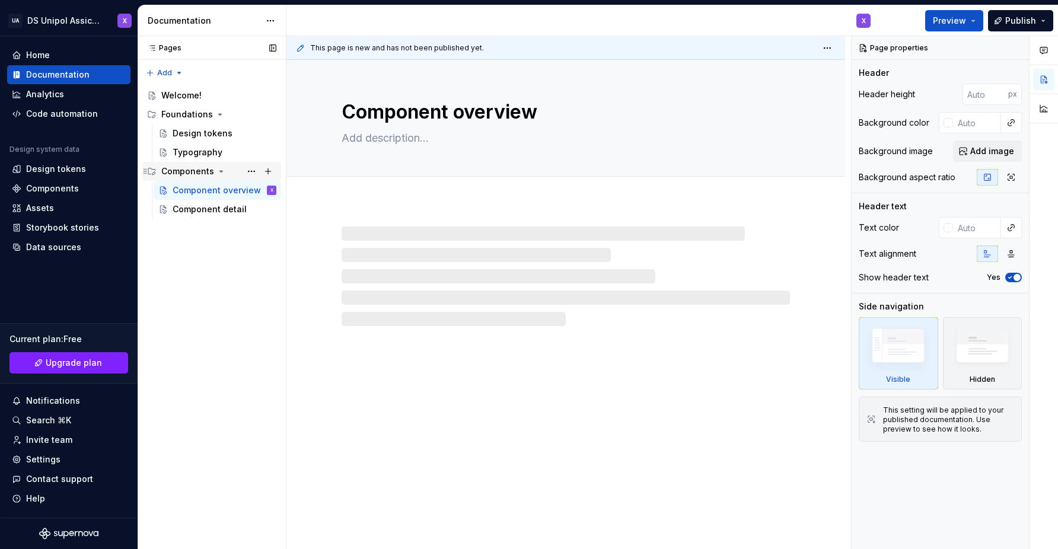
click at [184, 167] on div "Components" at bounding box center [187, 171] width 53 height 12
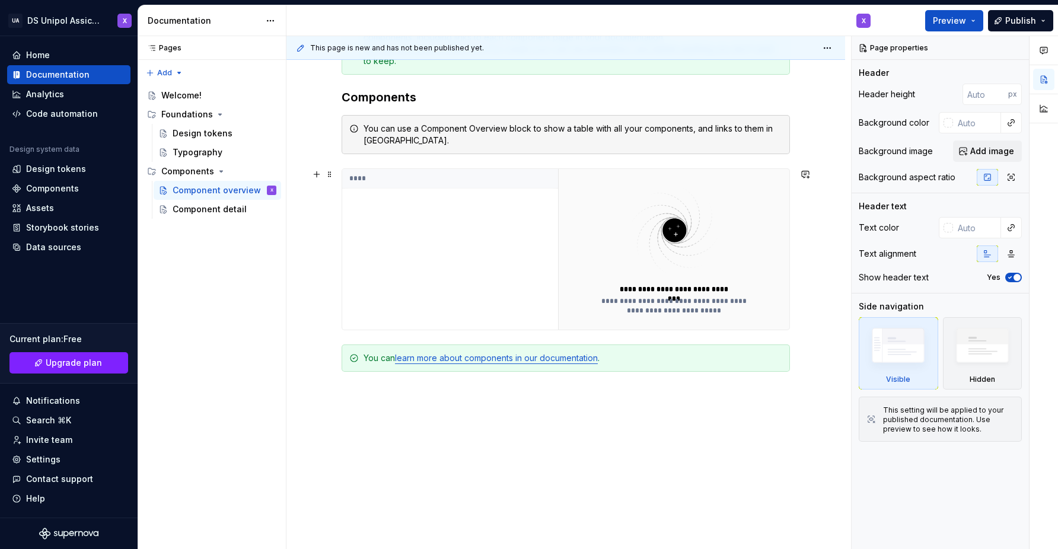
scroll to position [215, 0]
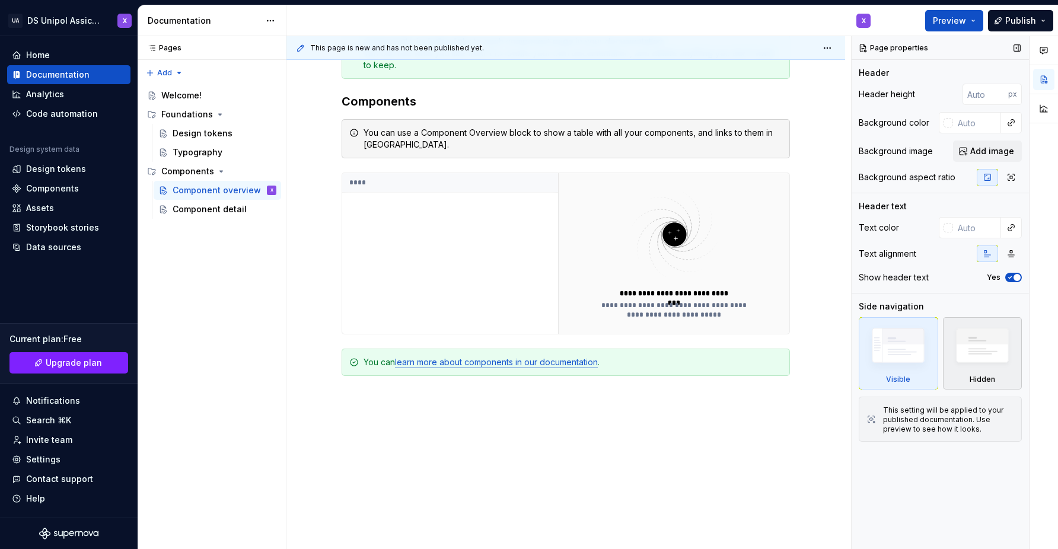
click at [981, 356] on img at bounding box center [982, 349] width 68 height 52
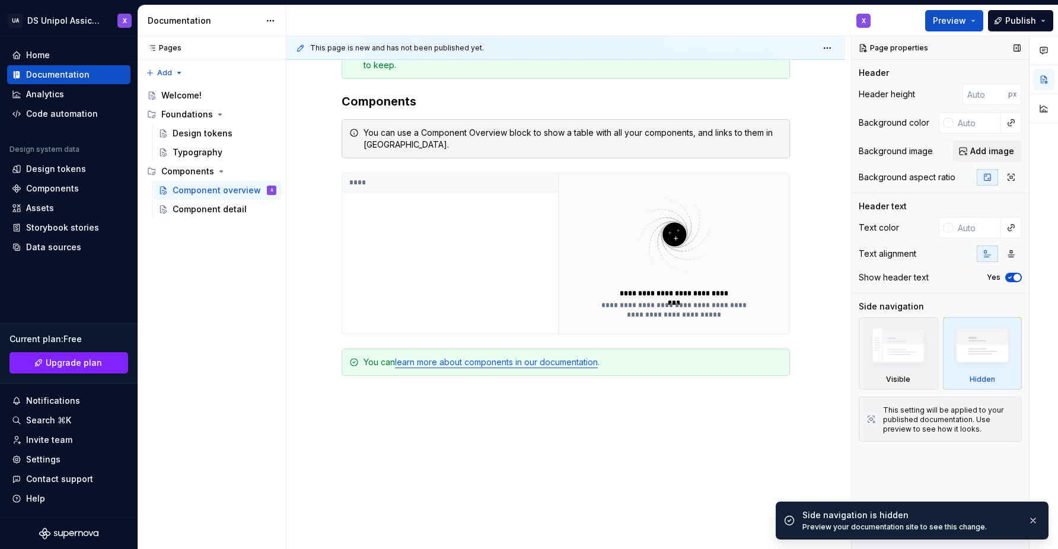
click at [981, 356] on img at bounding box center [982, 349] width 68 height 52
click at [890, 334] on img at bounding box center [898, 349] width 68 height 52
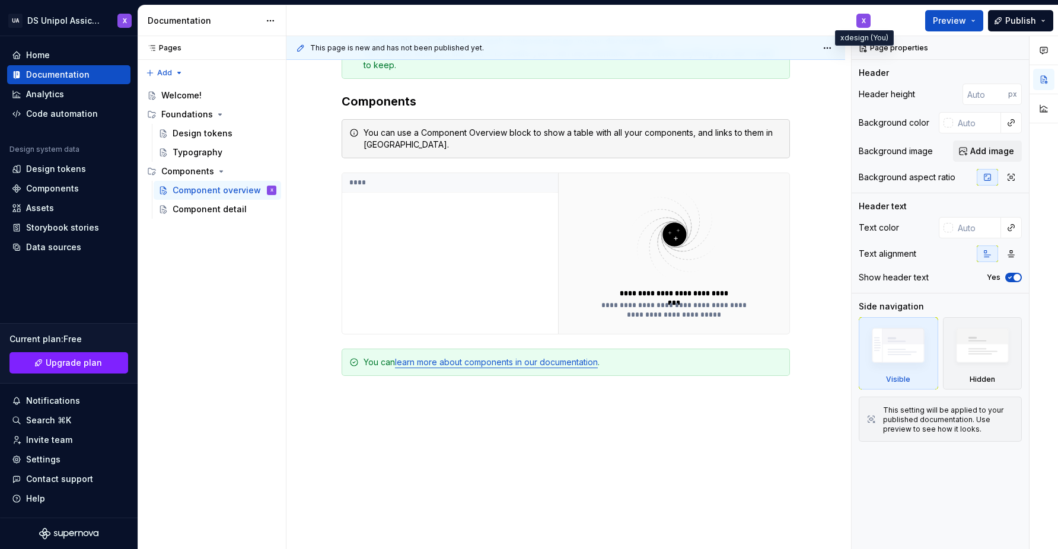
type textarea "*"
click at [1045, 25] on button "Publish" at bounding box center [1020, 20] width 65 height 21
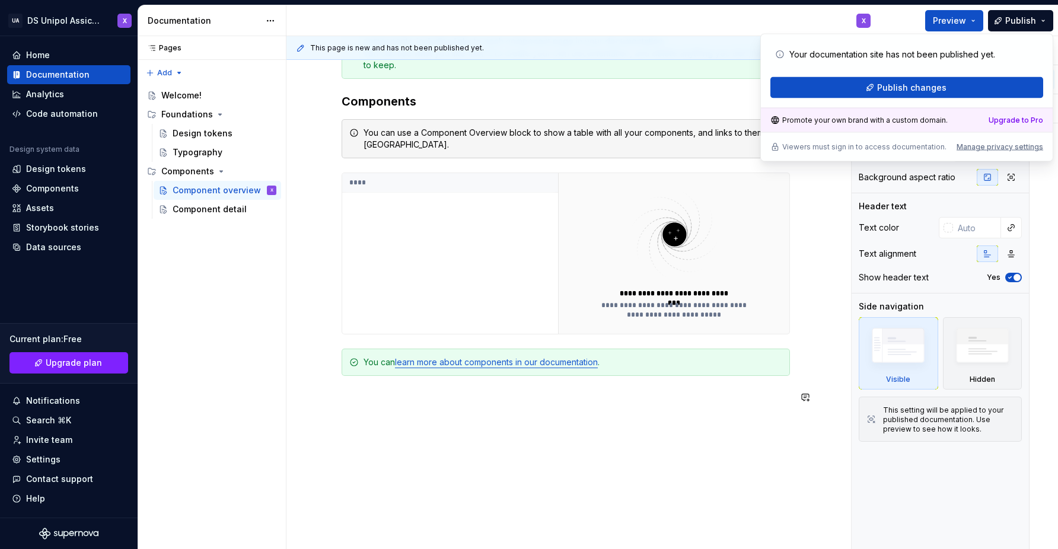
click at [748, 408] on div "**********" at bounding box center [565, 221] width 448 height 410
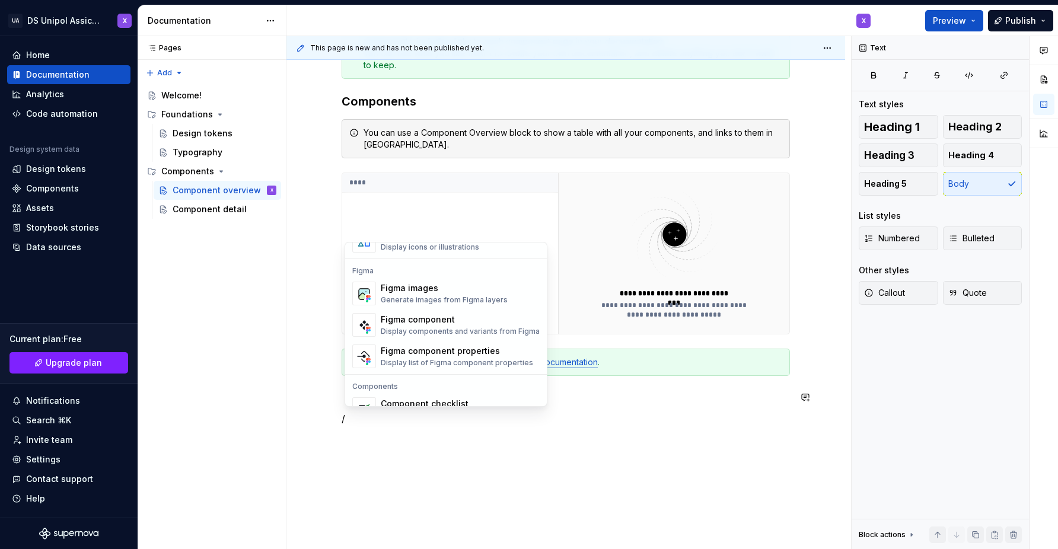
scroll to position [1180, 0]
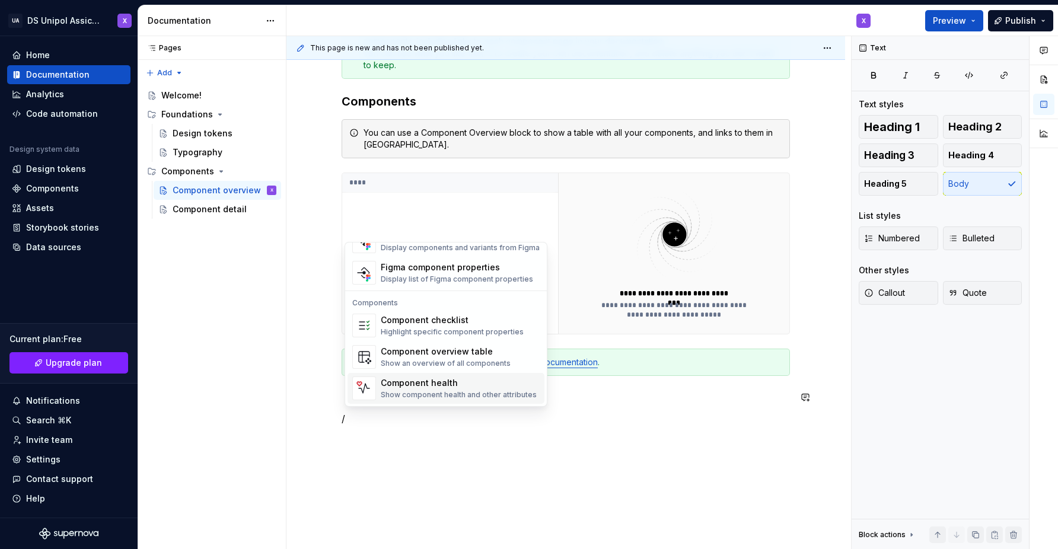
click at [688, 480] on div "**********" at bounding box center [565, 296] width 558 height 617
